Goal: Task Accomplishment & Management: Complete application form

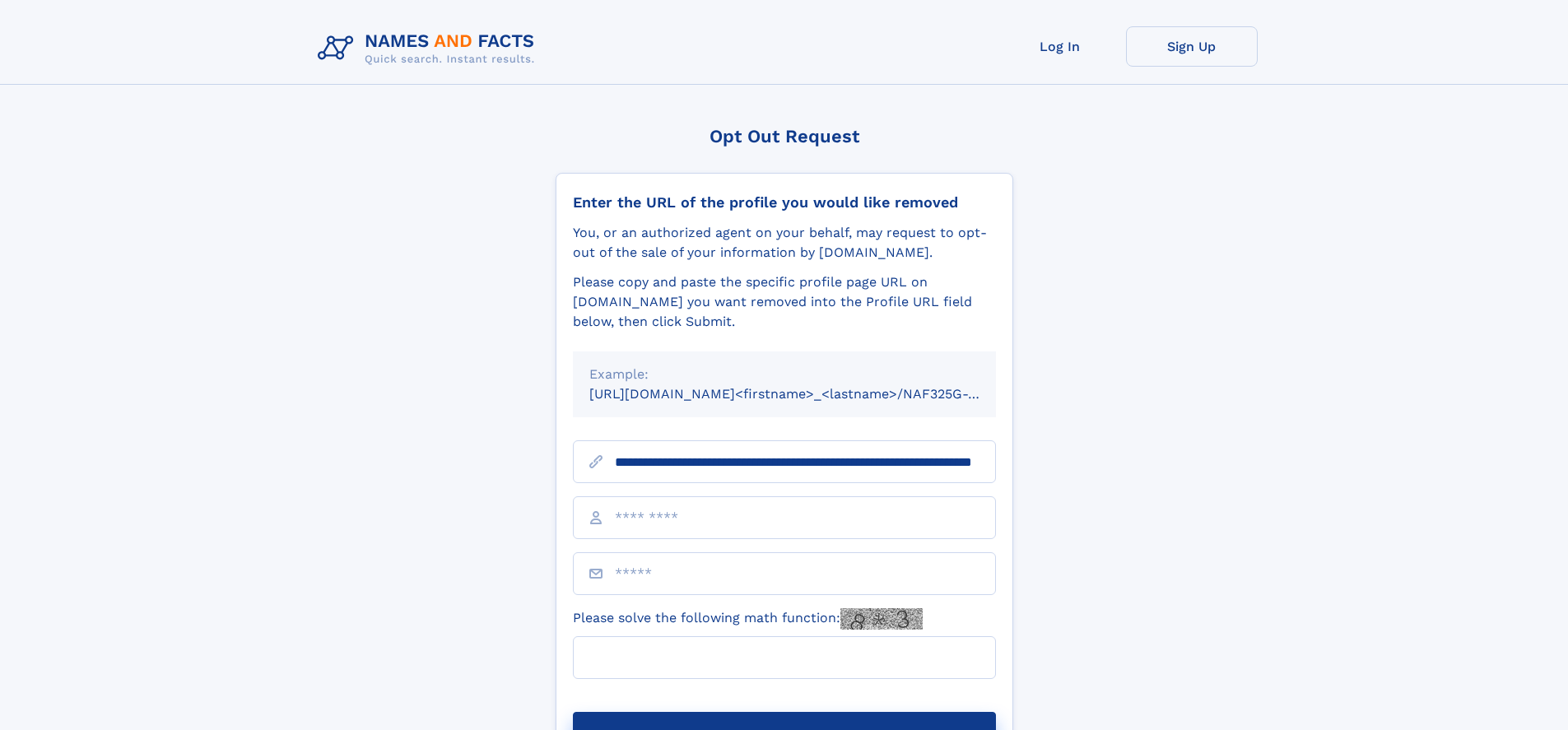
scroll to position [0, 165]
type input "**********"
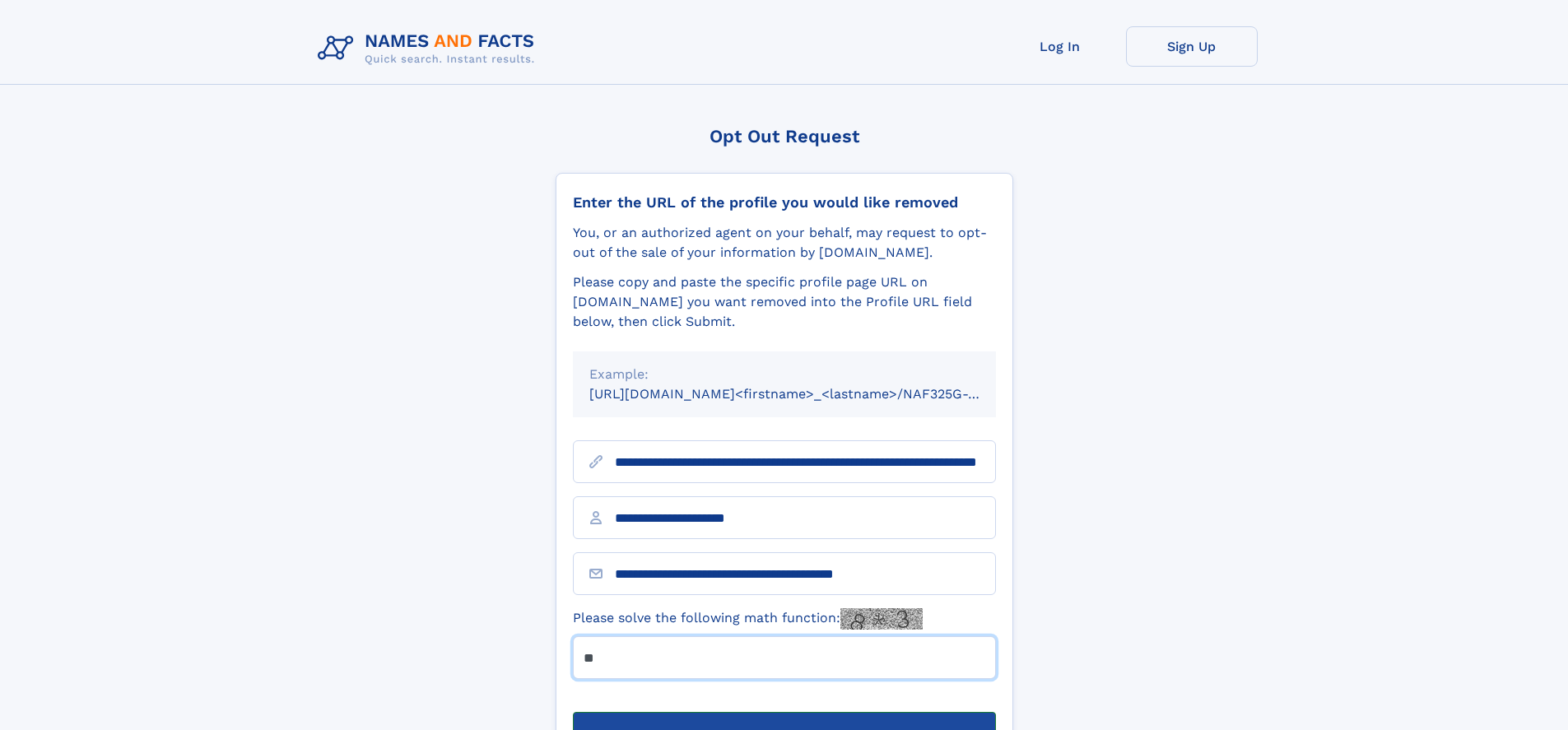
type input "**"
click at [784, 712] on button "Submit Opt Out Request" at bounding box center [784, 738] width 423 height 53
